Goal: Information Seeking & Learning: Check status

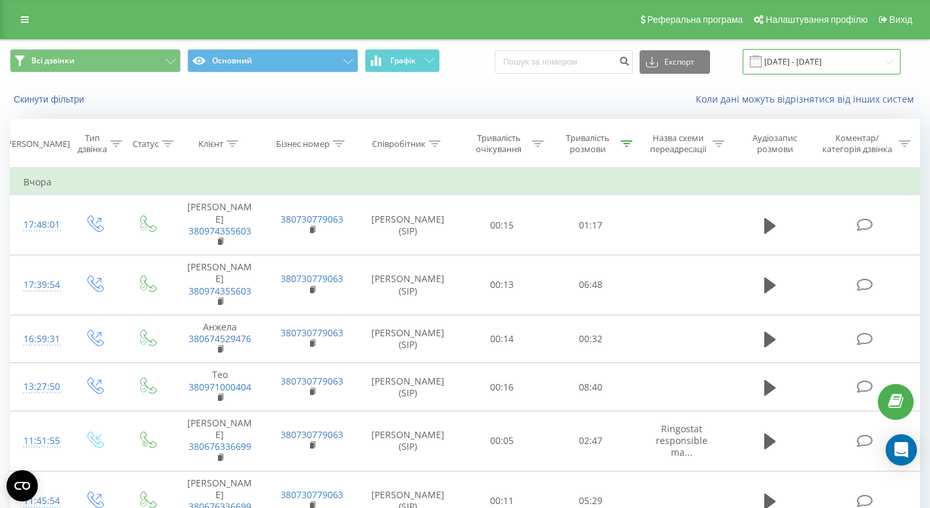
click at [802, 65] on input "[DATE] - [DATE]" at bounding box center [822, 61] width 158 height 25
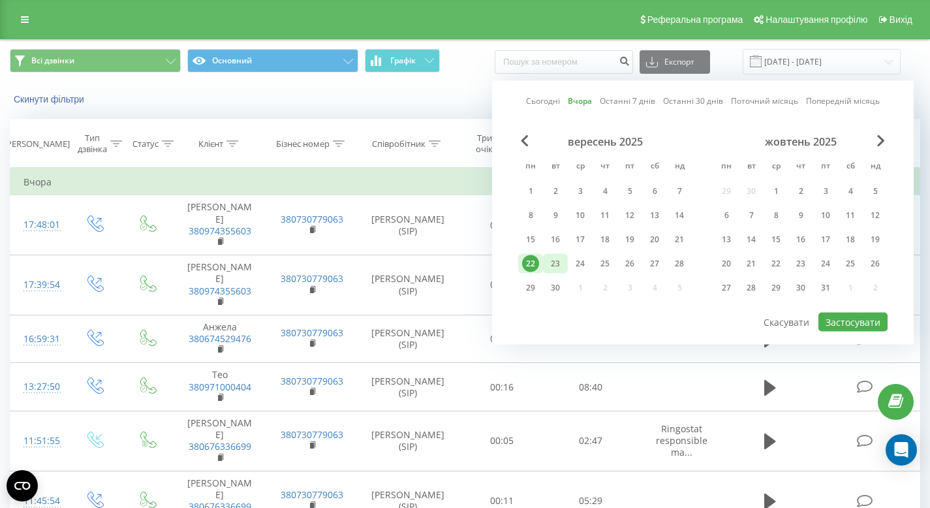
click at [556, 268] on div "23" at bounding box center [555, 263] width 17 height 17
click at [850, 324] on button "Застосувати" at bounding box center [853, 322] width 69 height 19
type input "[DATE] - [DATE]"
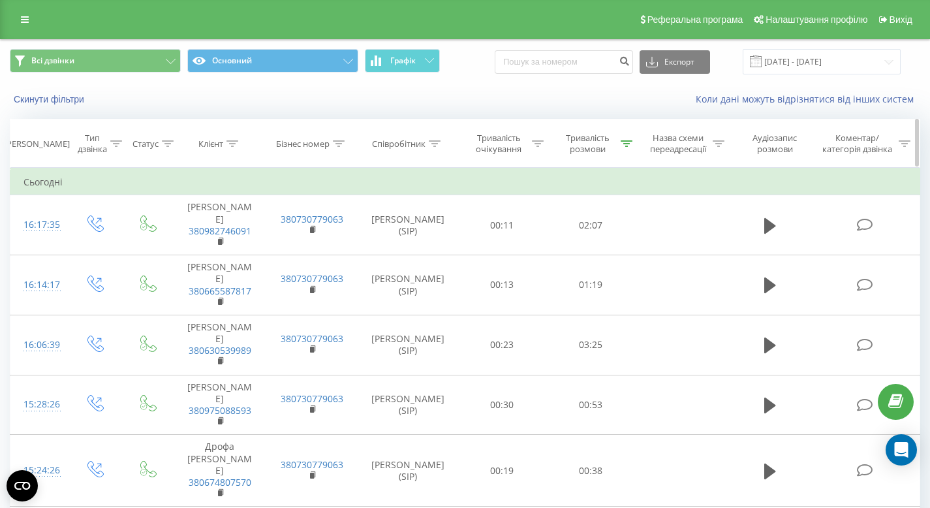
click at [625, 144] on icon at bounding box center [627, 143] width 12 height 7
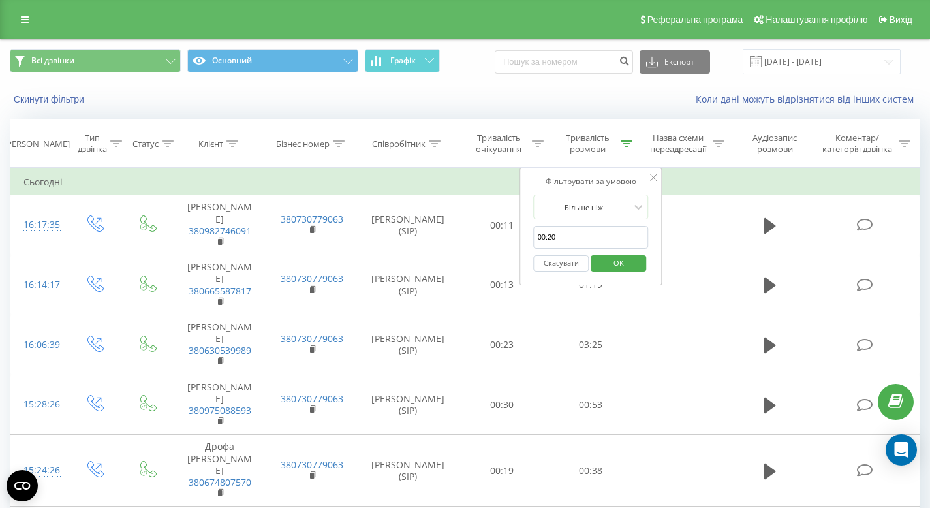
click at [434, 101] on div "Коли дані можуть відрізнятися вiд інших систем" at bounding box center [639, 99] width 580 height 13
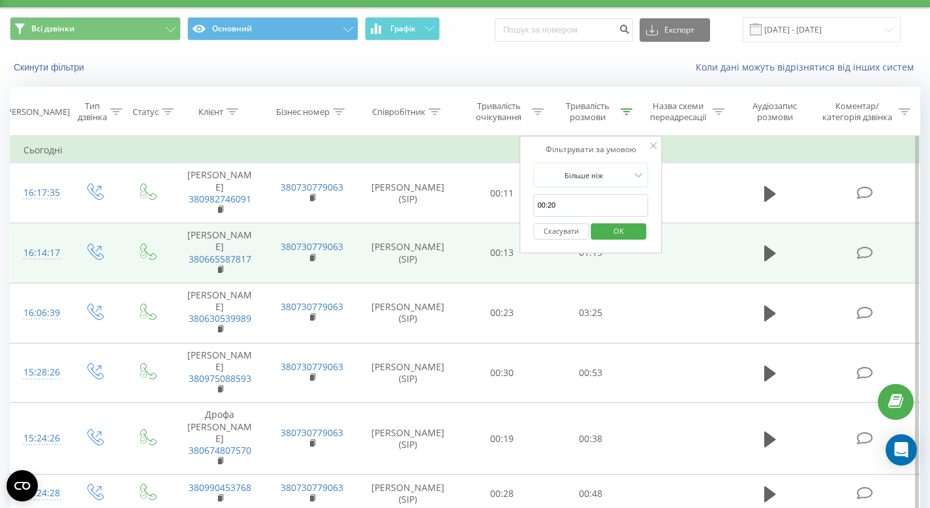
scroll to position [134, 0]
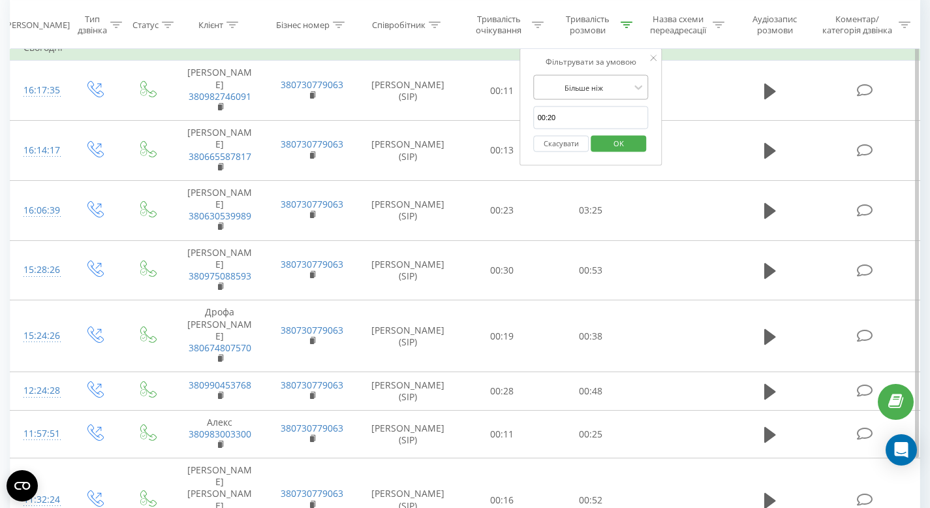
click at [591, 89] on div at bounding box center [584, 87] width 93 height 12
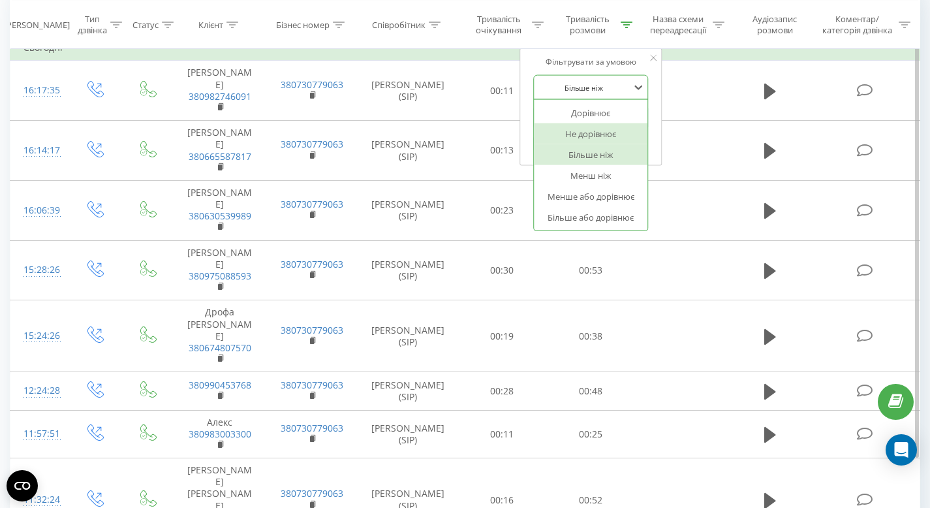
click at [589, 134] on div "Не дорівнює" at bounding box center [592, 133] width 114 height 21
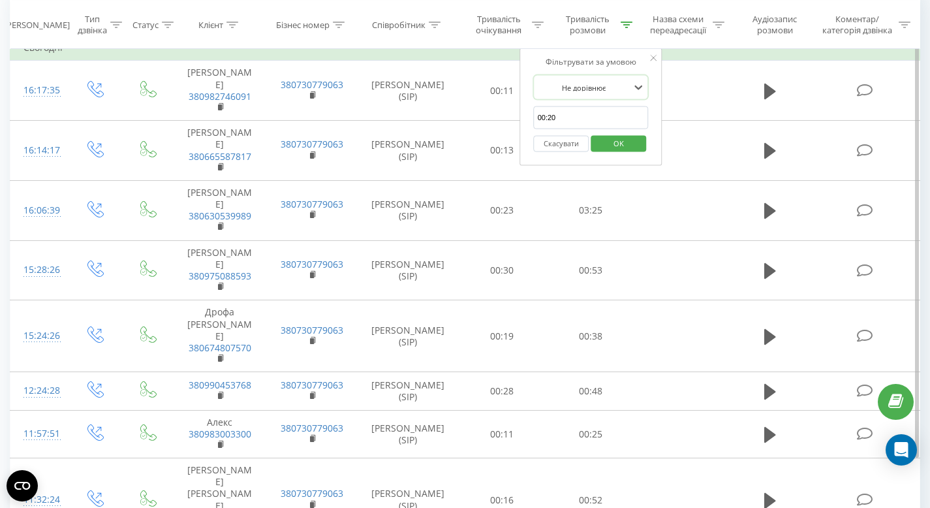
click at [604, 137] on span "OK" at bounding box center [619, 143] width 37 height 20
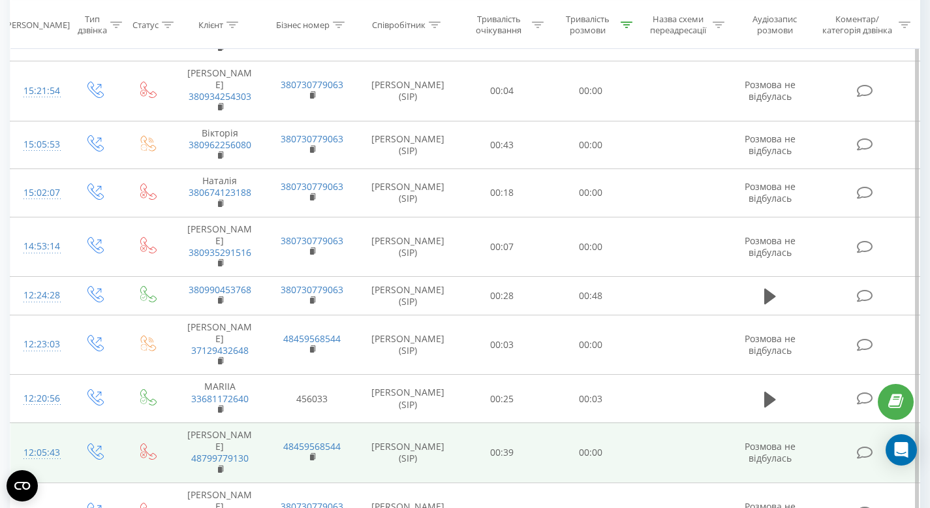
scroll to position [953, 0]
